Goal: Communication & Community: Answer question/provide support

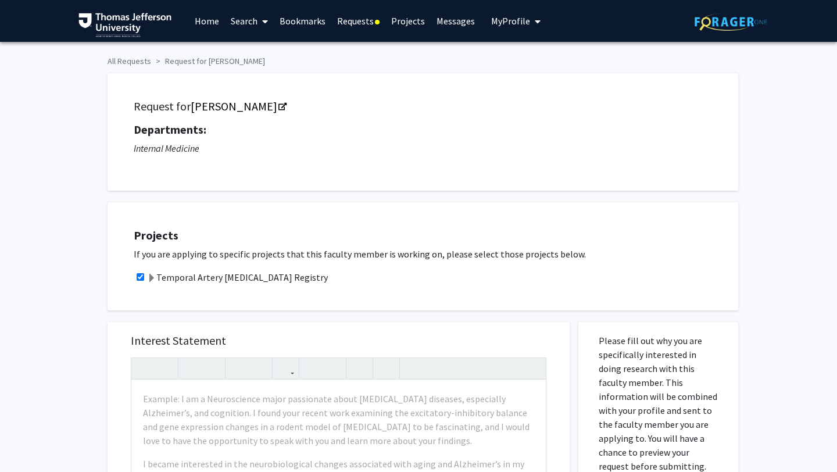
click at [361, 24] on link "Requests" at bounding box center [359, 21] width 54 height 41
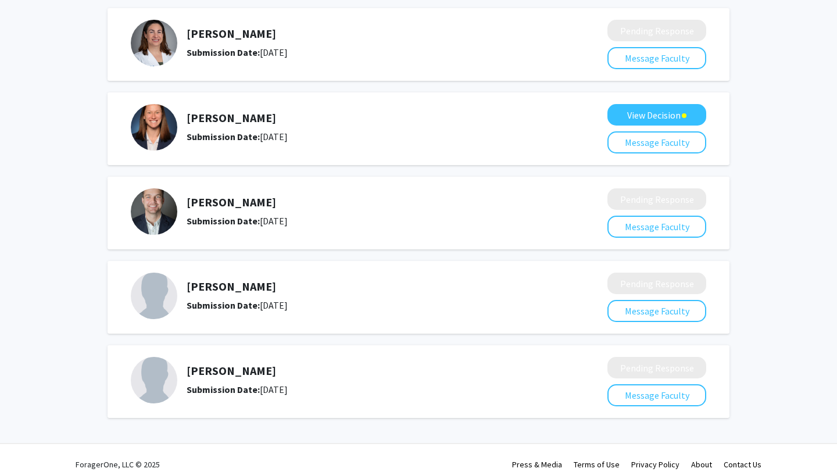
scroll to position [445, 0]
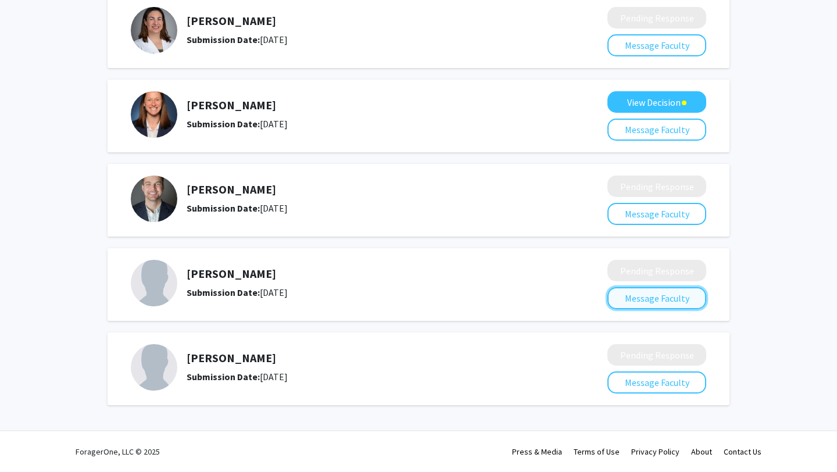
click at [645, 305] on button "Message Faculty" at bounding box center [657, 298] width 99 height 22
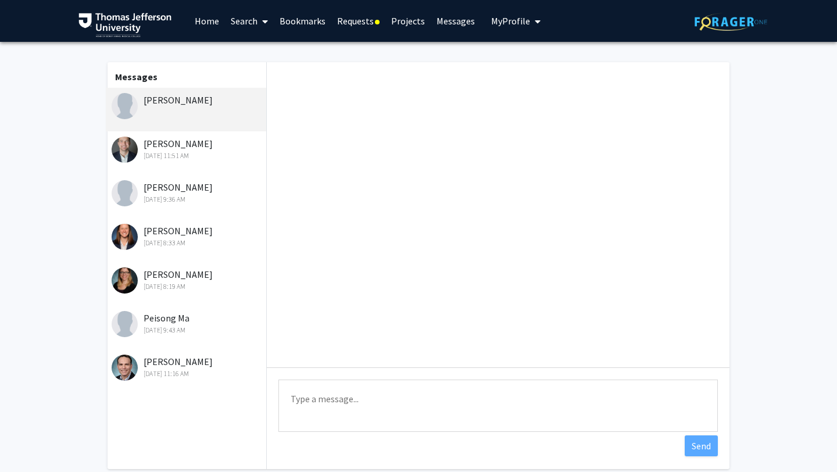
click at [202, 159] on div "[DATE] 11:51 AM" at bounding box center [188, 156] width 152 height 10
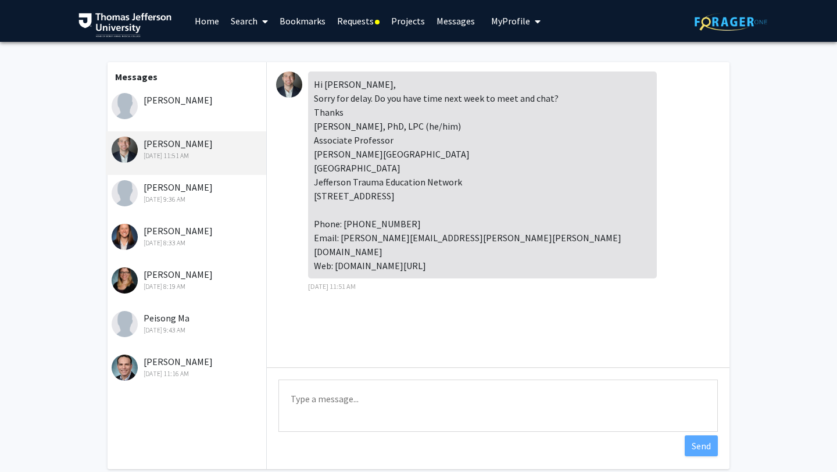
click at [340, 391] on textarea "Type a message" at bounding box center [499, 406] width 440 height 52
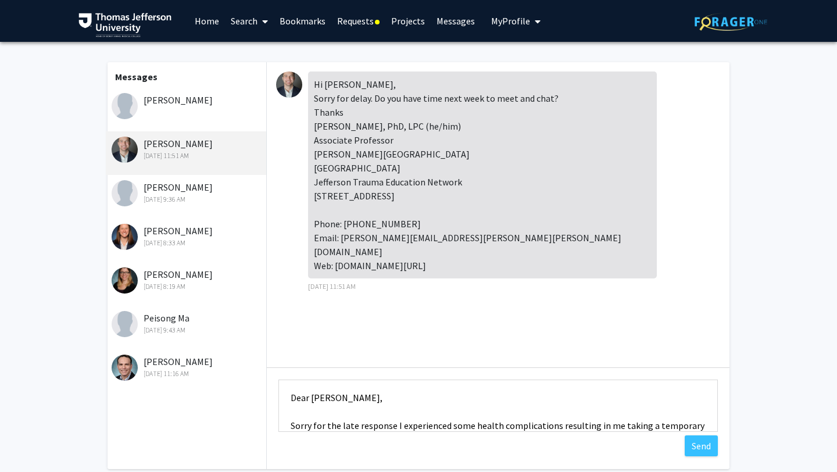
scroll to position [28, 0]
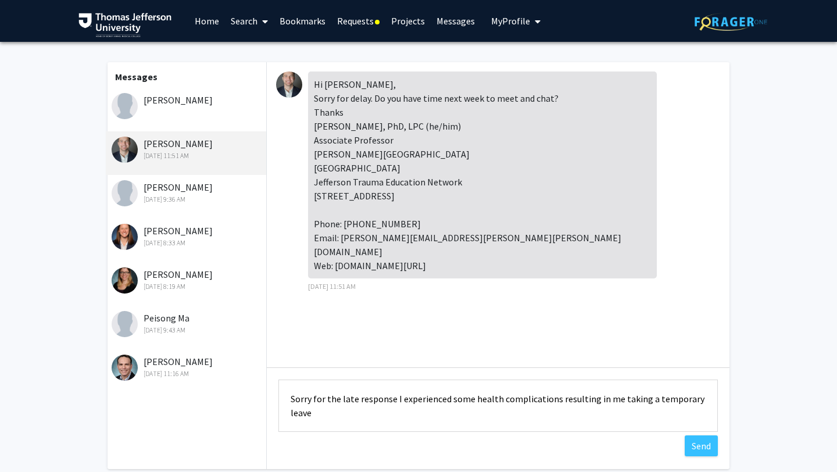
click at [384, 429] on textarea "Dear [PERSON_NAME], Sorry for the late response I experienced some health compl…" at bounding box center [499, 406] width 440 height 52
click at [555, 411] on textarea "Dear [PERSON_NAME], Sorry for the late response I experienced some health compl…" at bounding box center [499, 406] width 440 height 52
click at [559, 411] on textarea "Dear [PERSON_NAME], Sorry for the late response I experienced some health compl…" at bounding box center [499, 406] width 440 height 52
click at [568, 413] on textarea "Dear [PERSON_NAME], Sorry for the late response I experienced some health compl…" at bounding box center [499, 406] width 440 height 52
click at [576, 414] on textarea "Dear [PERSON_NAME], Sorry for the late response I experienced some health compl…" at bounding box center [499, 406] width 440 height 52
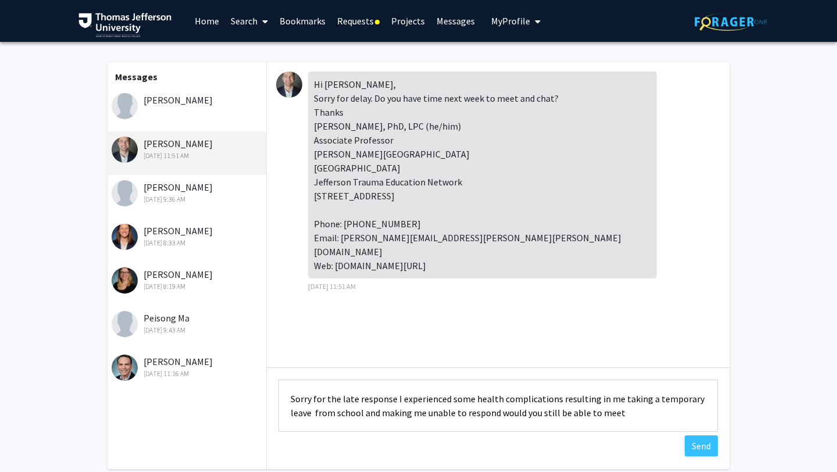
click at [576, 414] on textarea "Dear [PERSON_NAME], Sorry for the late response I experienced some health compl…" at bounding box center [499, 406] width 440 height 52
click at [637, 412] on textarea "Dear [PERSON_NAME], Sorry for the late response I experienced some health compl…" at bounding box center [499, 406] width 440 height 52
click at [661, 416] on textarea "Dear [PERSON_NAME], Sorry for the late response I experienced some health compl…" at bounding box center [499, 406] width 440 height 52
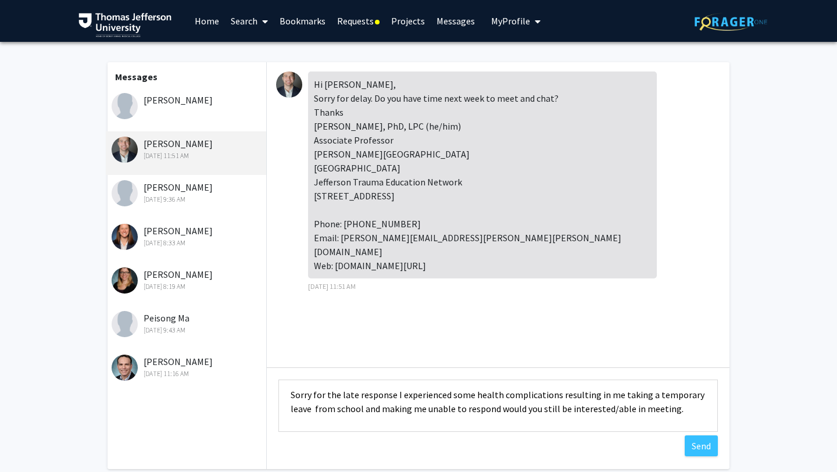
scroll to position [41, 0]
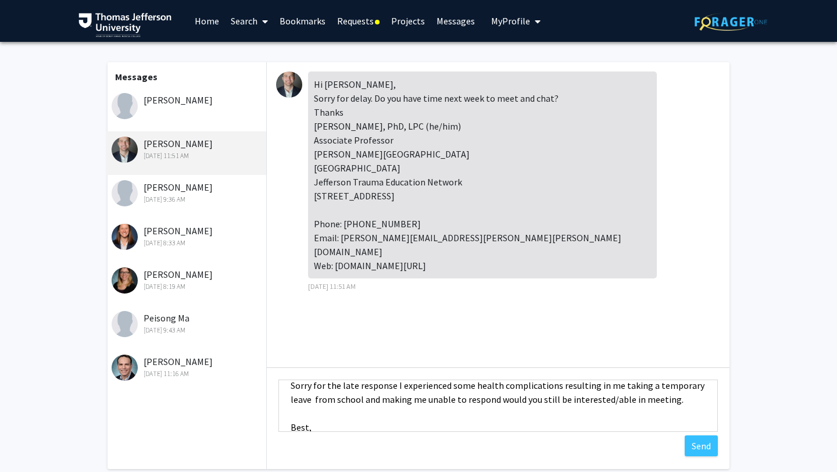
drag, startPoint x: 401, startPoint y: 412, endPoint x: 289, endPoint y: 390, distance: 114.4
click at [289, 390] on textarea "Dear [PERSON_NAME], Sorry for the late response I experienced some health compl…" at bounding box center [499, 406] width 440 height 52
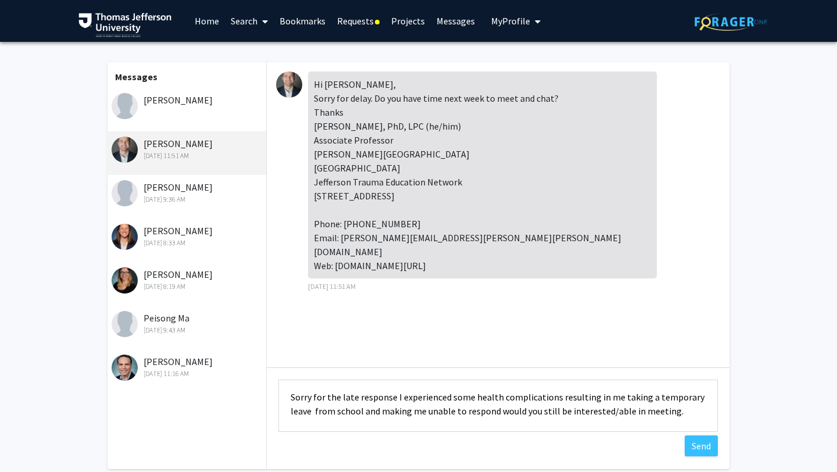
scroll to position [32, 0]
type textarea "Dear [PERSON_NAME], Sorry for the late response I experienced some health compl…"
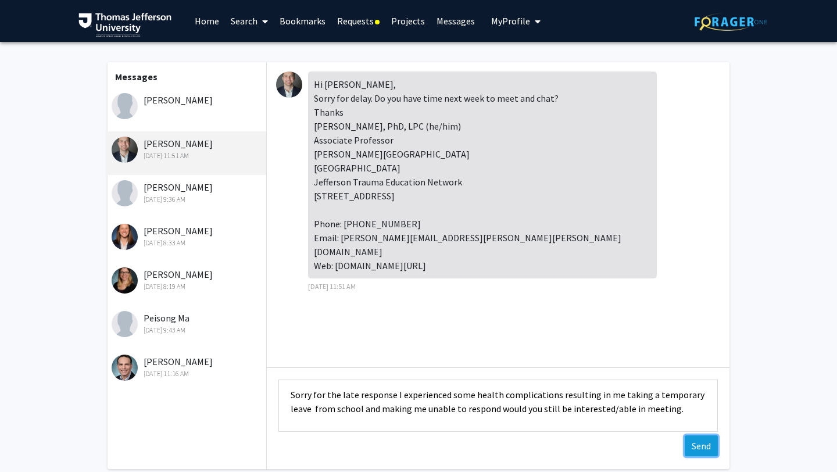
click at [687, 441] on button "Send" at bounding box center [701, 446] width 33 height 21
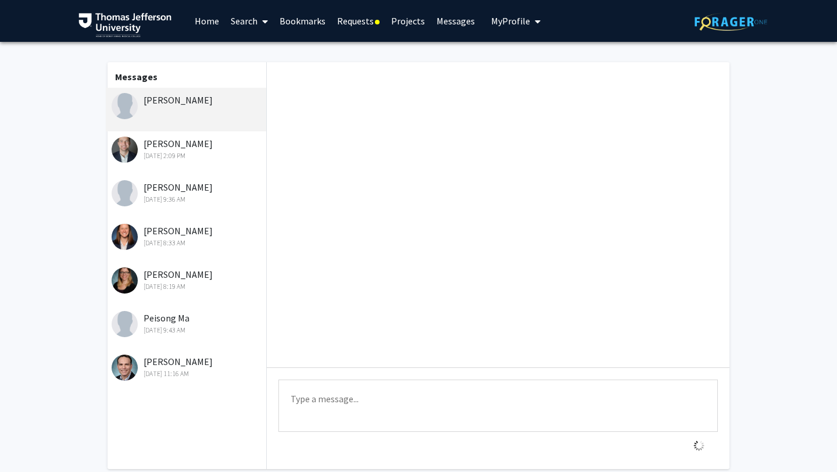
scroll to position [0, 0]
click at [188, 185] on div "[PERSON_NAME] [DATE] 9:36 AM" at bounding box center [188, 192] width 152 height 24
